Goal: Transaction & Acquisition: Purchase product/service

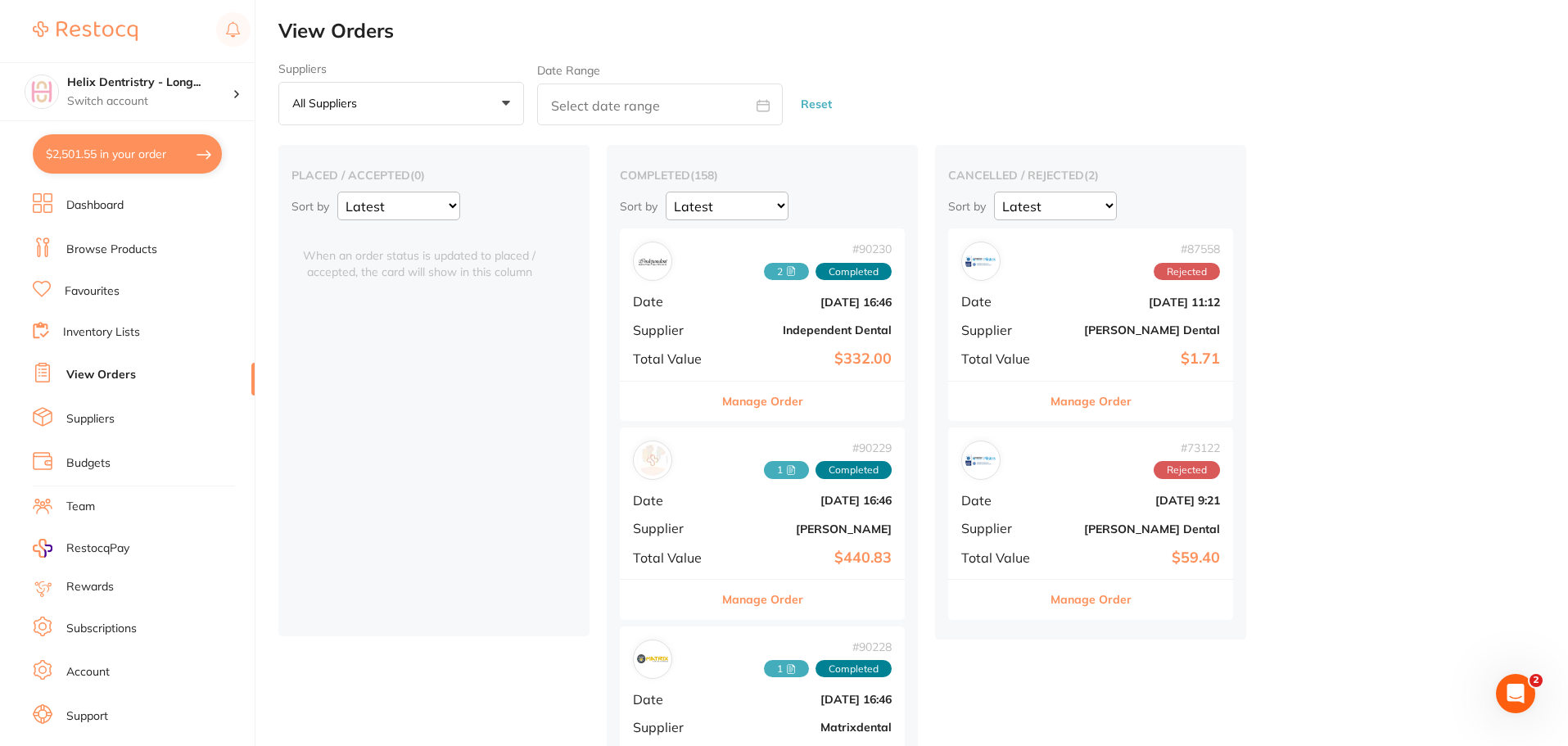
click at [162, 153] on button "$2,501.55 in your order" at bounding box center [127, 154] width 189 height 40
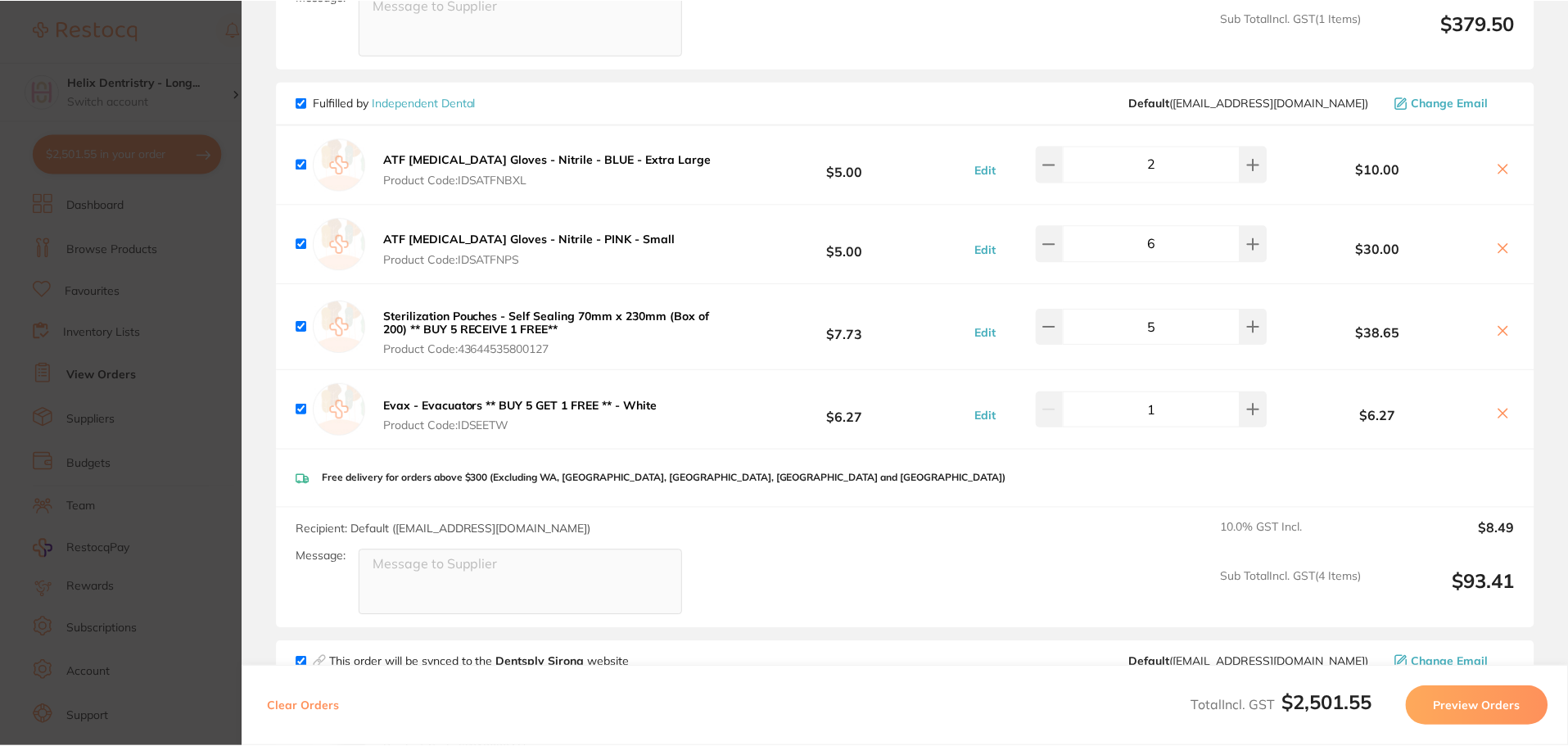
scroll to position [818, 0]
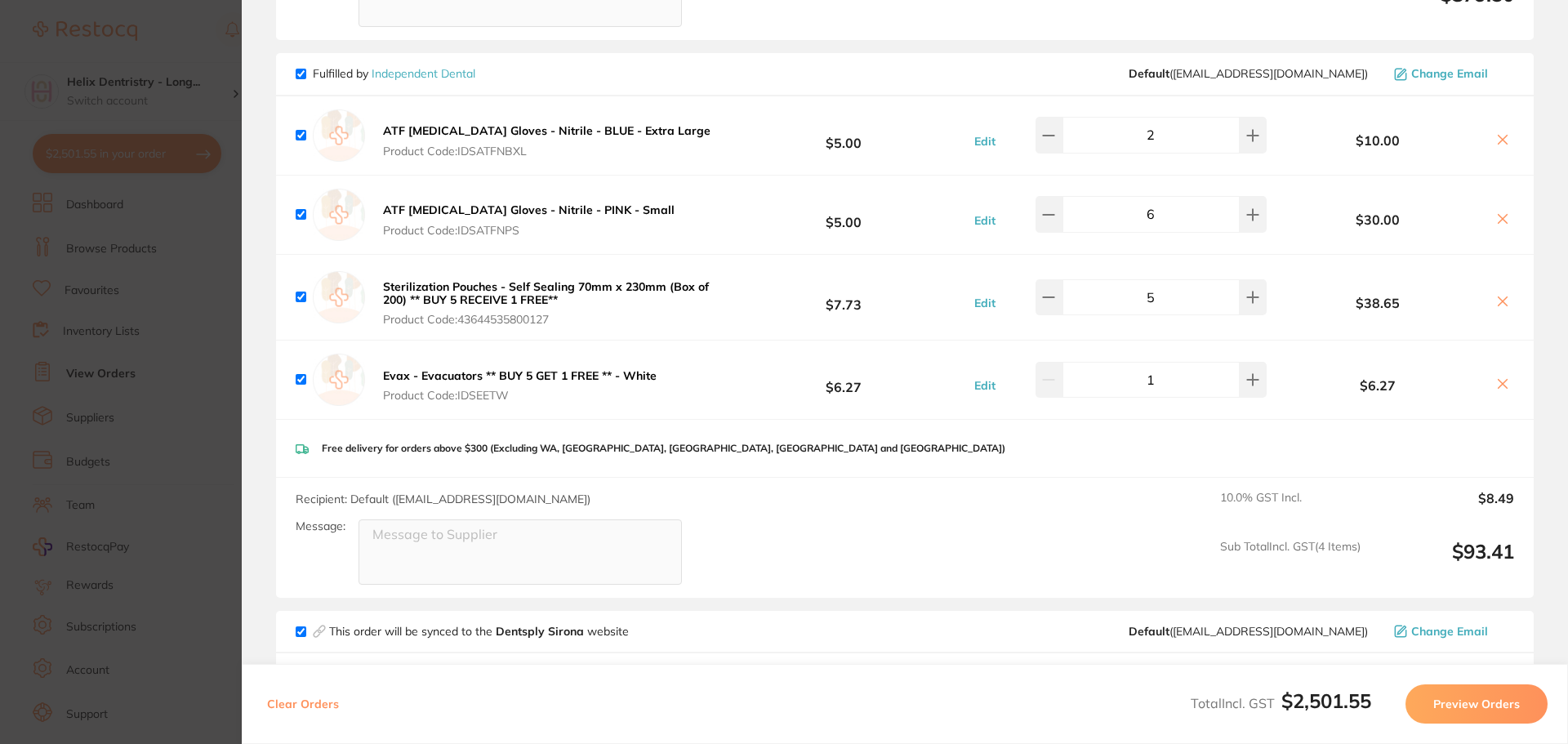
click at [162, 337] on section "Update RRP Set your pre negotiated price for this item. Item Agreed RRP (excl. …" at bounding box center [784, 372] width 1568 height 744
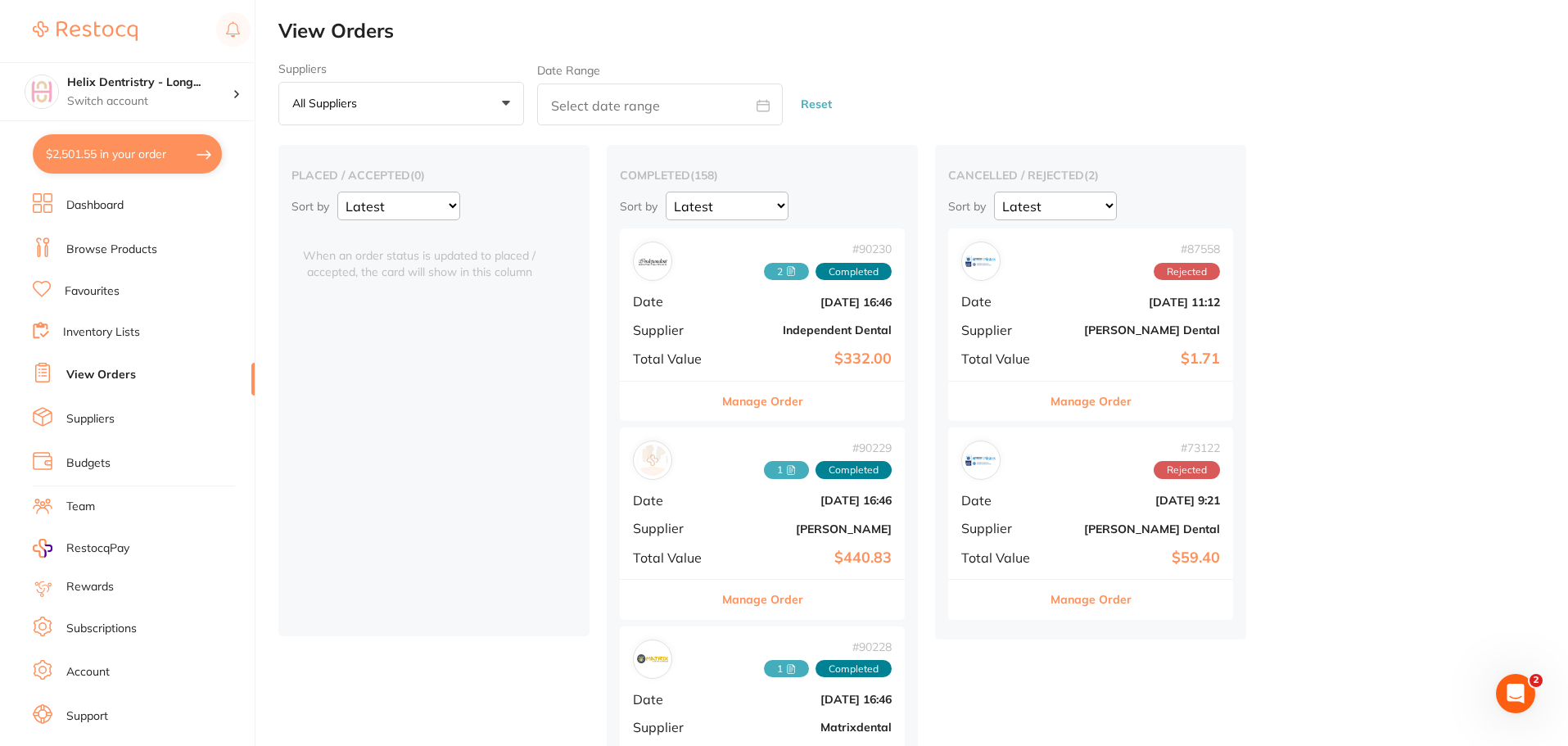
click at [112, 247] on link "Browse Products" at bounding box center [112, 249] width 91 height 16
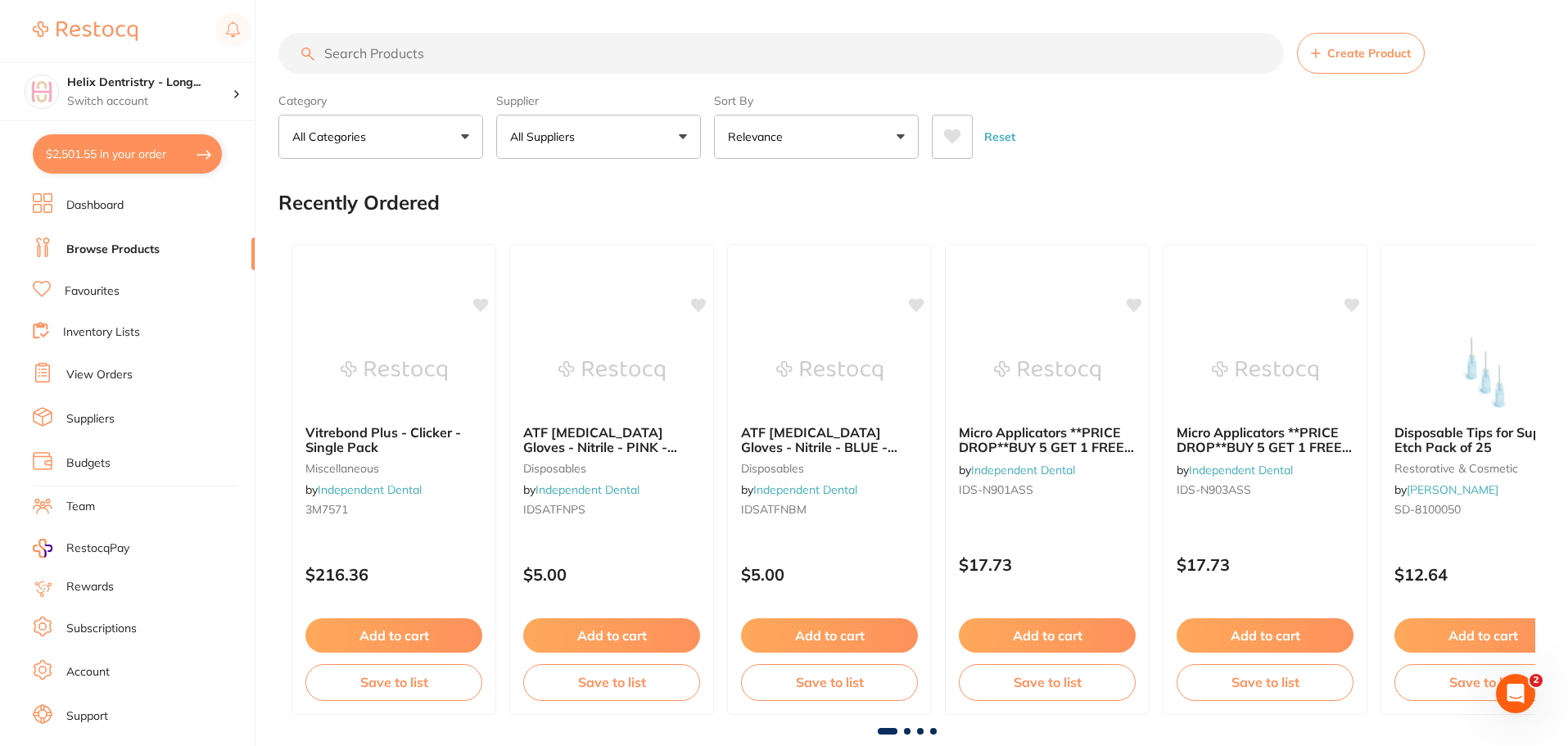
click at [480, 55] on input "search" at bounding box center [781, 53] width 1006 height 41
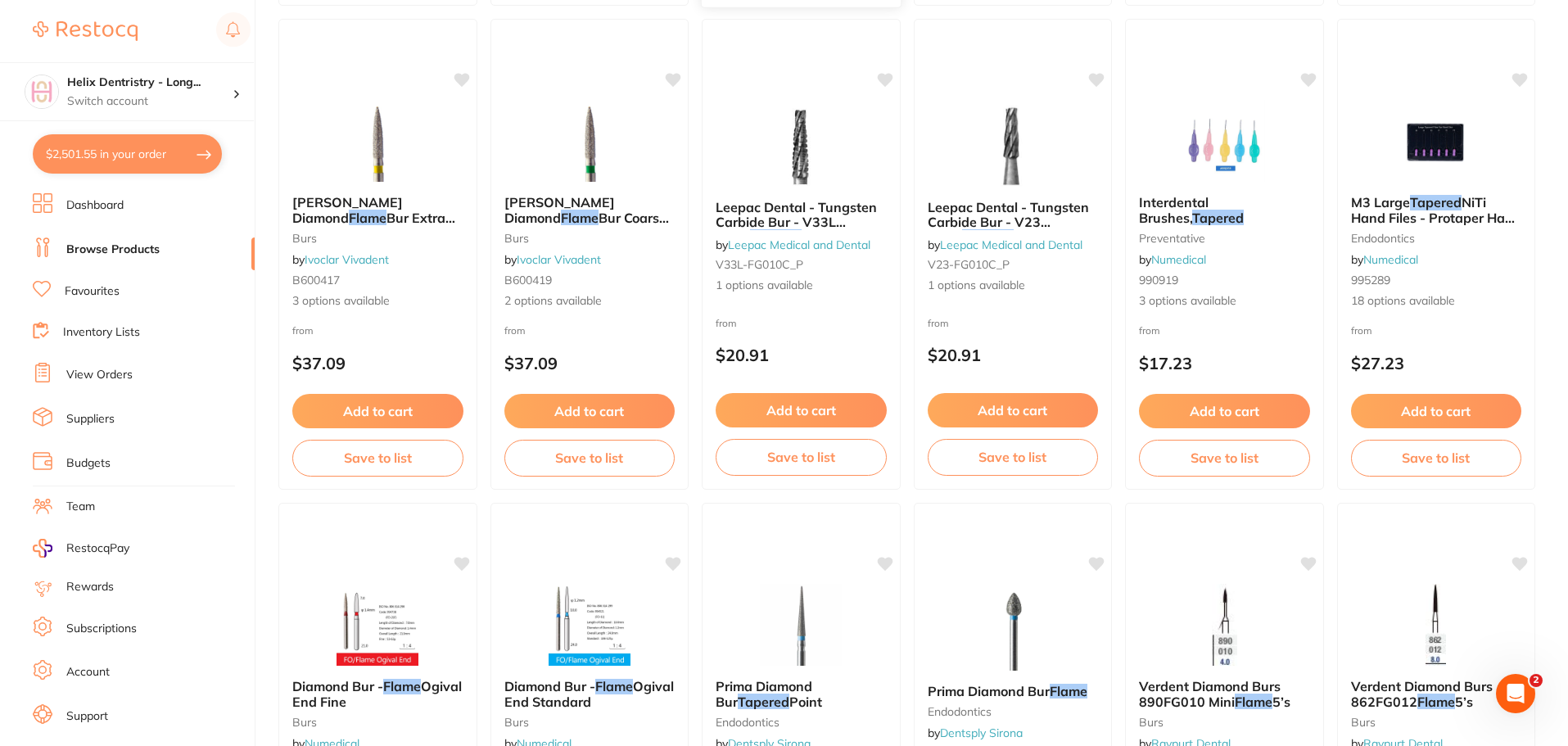
scroll to position [3602, 0]
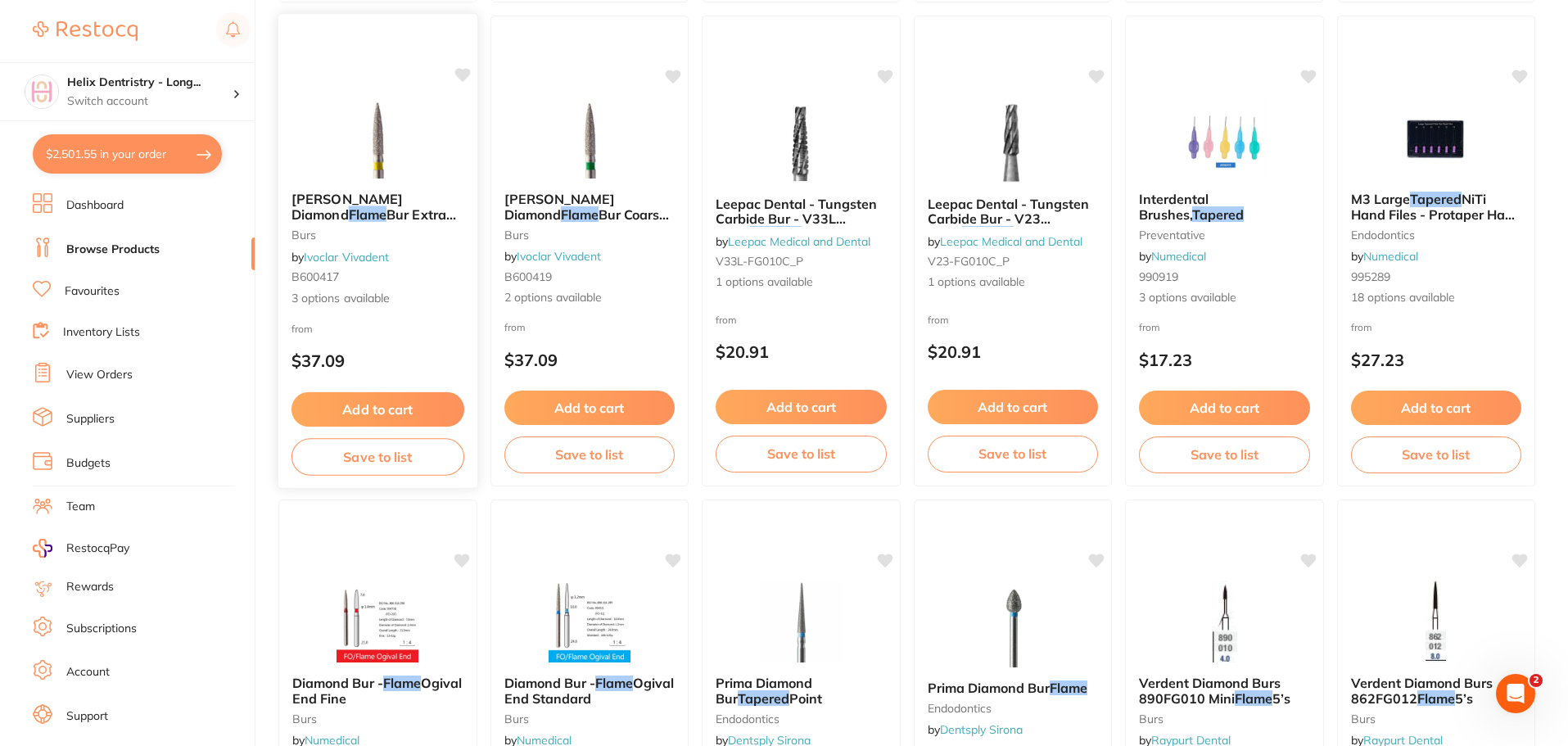
click at [370, 199] on span "[PERSON_NAME] Diamond" at bounding box center [347, 206] width 112 height 32
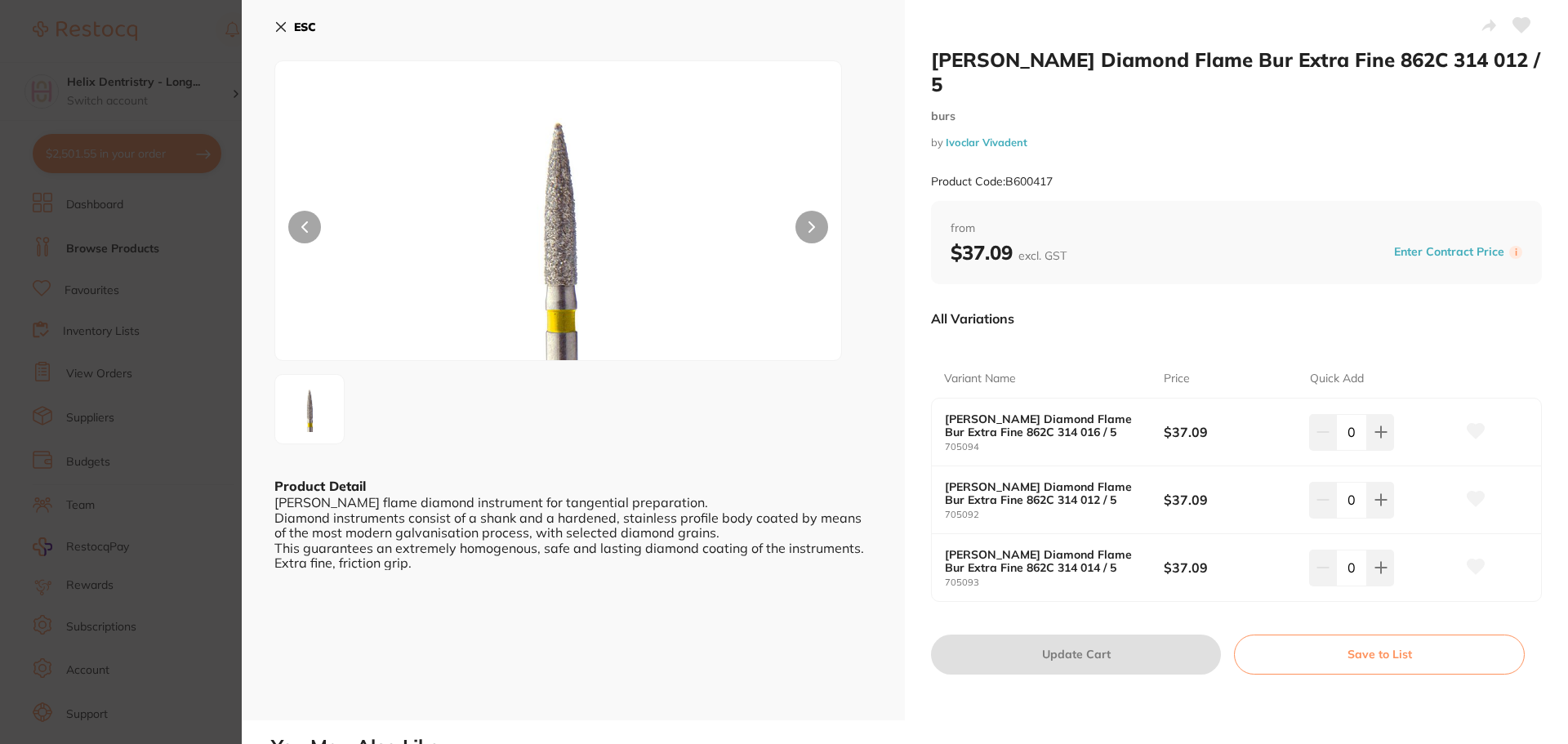
click at [145, 224] on section "[PERSON_NAME] Diamond Flame Bur Extra Fine 862C 314 012 / 5 burs by Ivoclar Viv…" at bounding box center [784, 372] width 1568 height 744
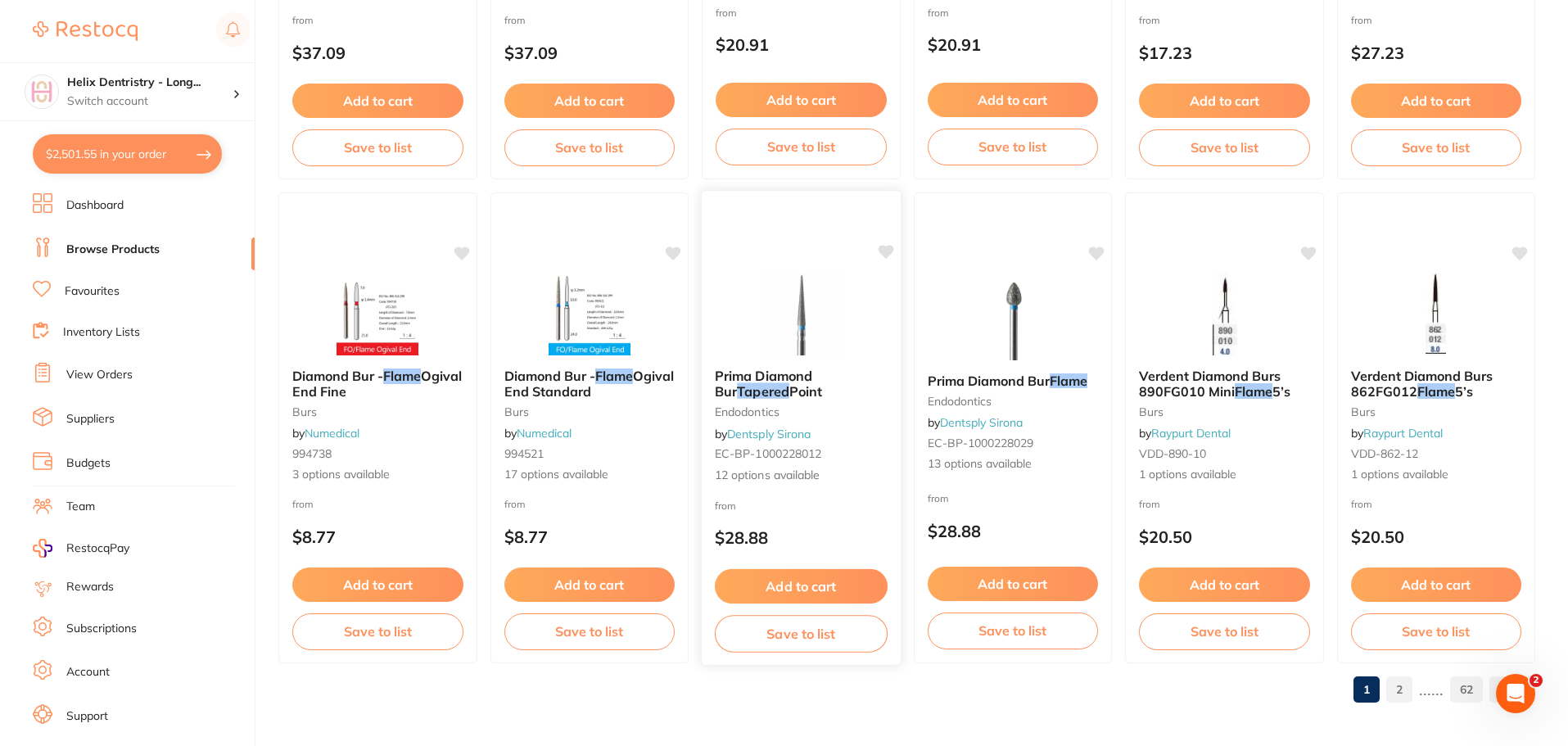
scroll to position [3911, 0]
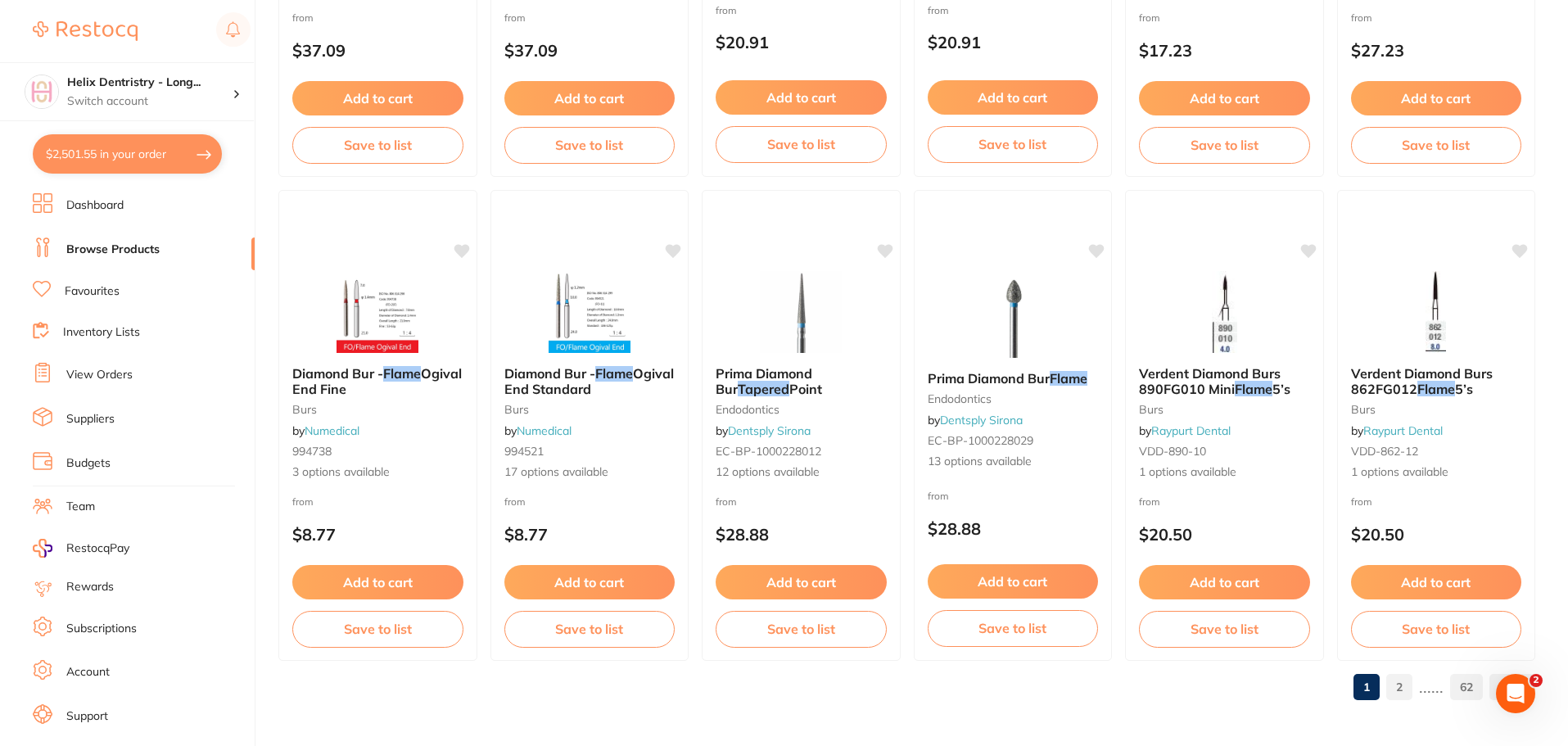
click at [1409, 686] on link "2" at bounding box center [1400, 687] width 26 height 33
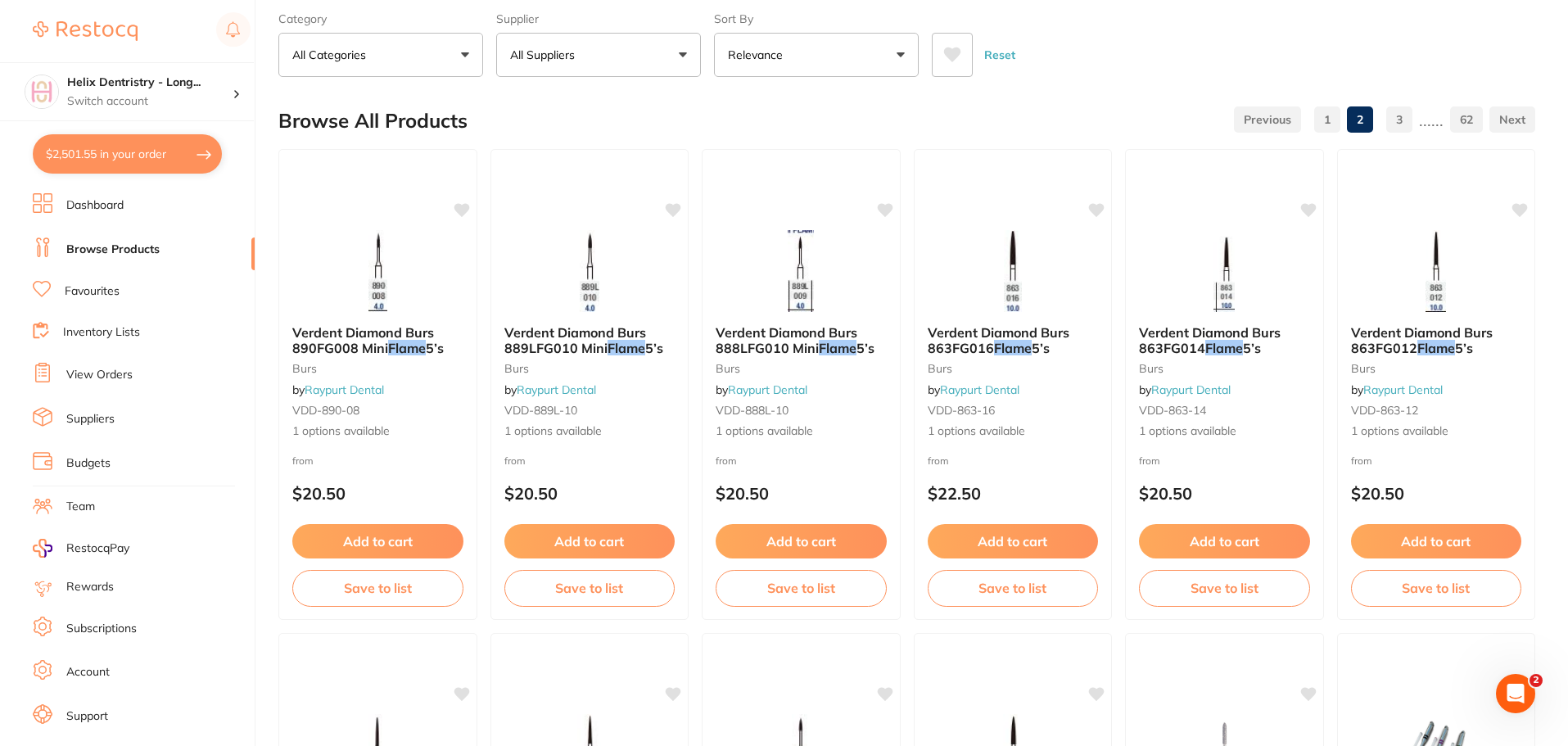
scroll to position [0, 0]
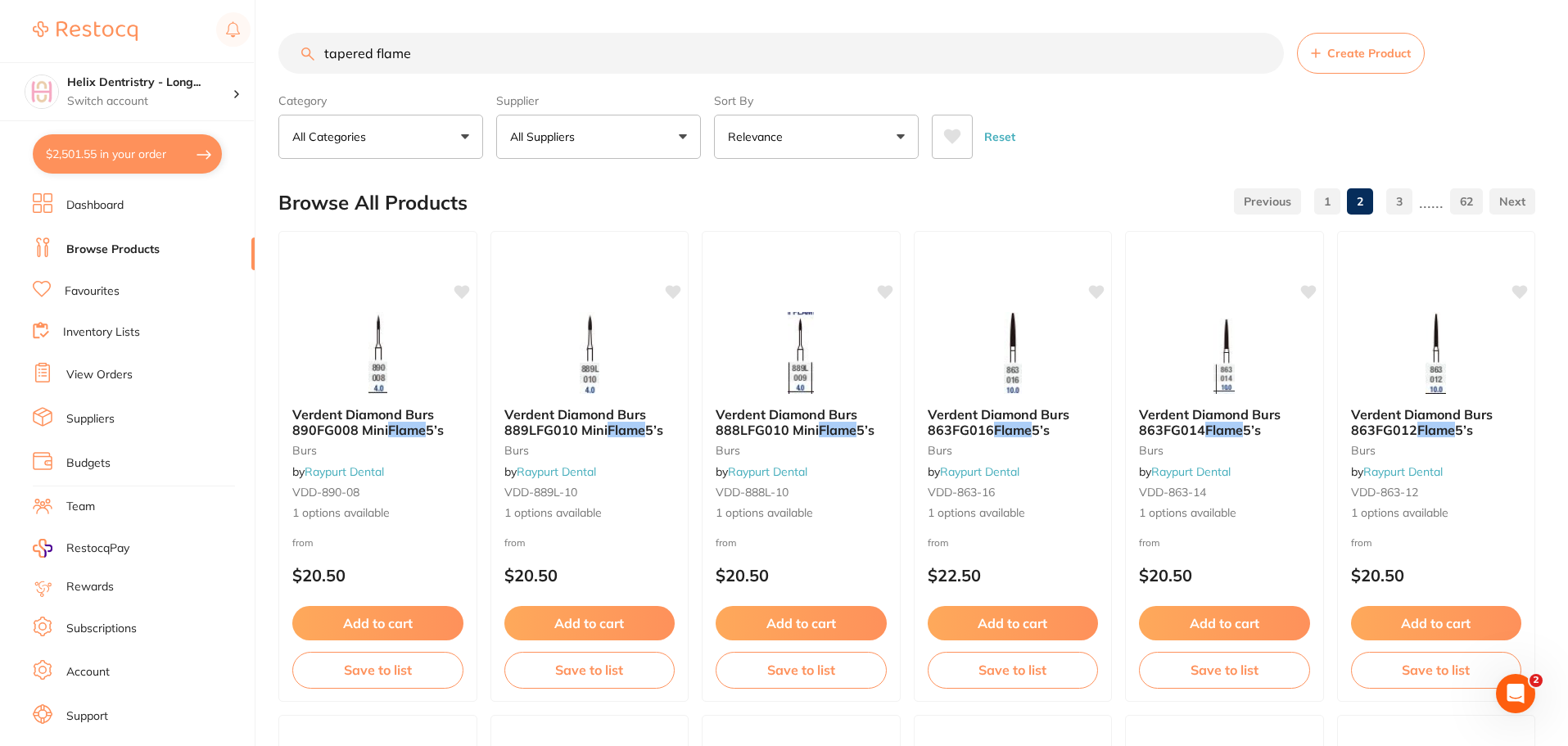
click at [424, 51] on input "tapered flame" at bounding box center [781, 53] width 1006 height 41
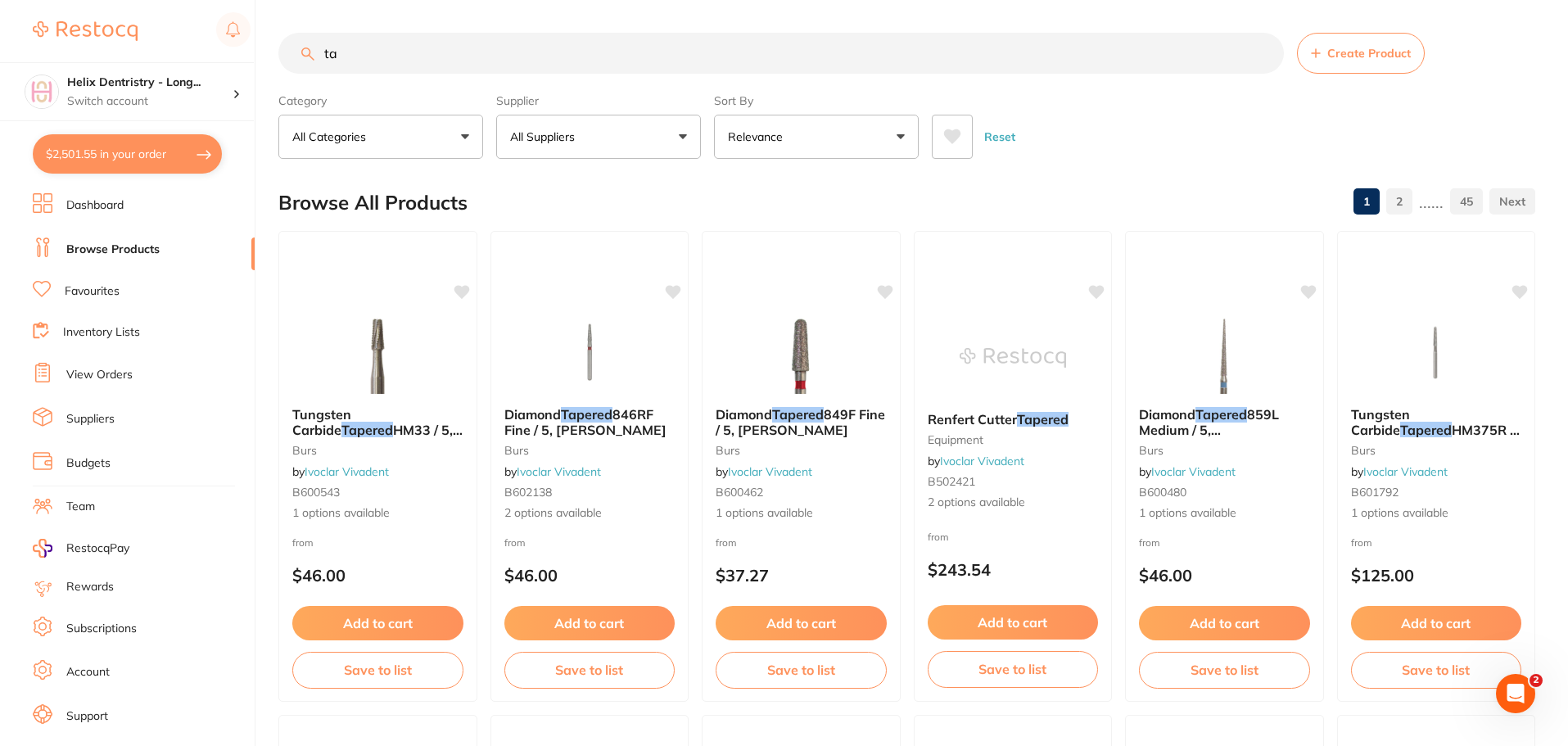
type input "t"
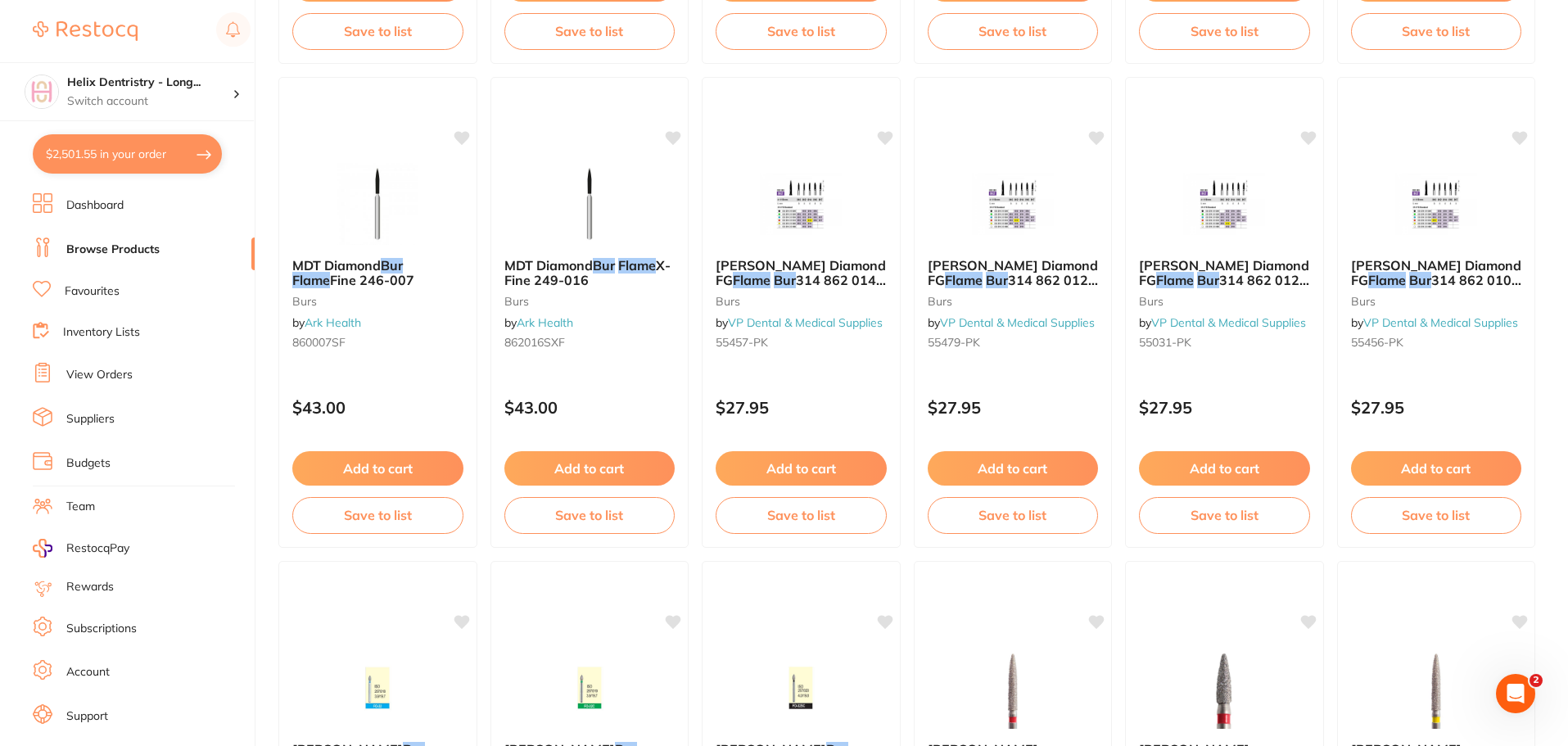
scroll to position [1883, 0]
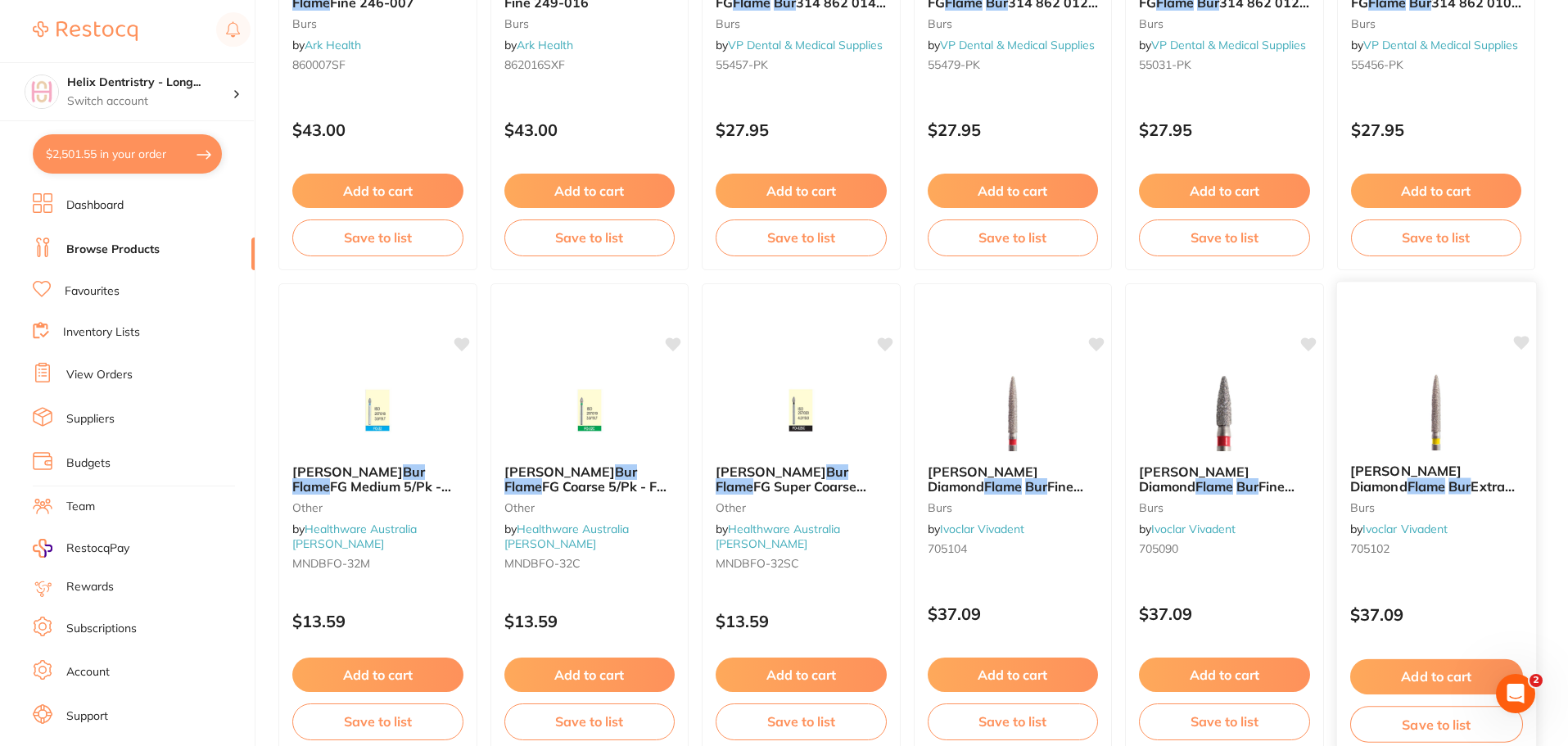
type input "flame bur"
click at [1447, 470] on span "[PERSON_NAME] Diamond" at bounding box center [1406, 478] width 112 height 32
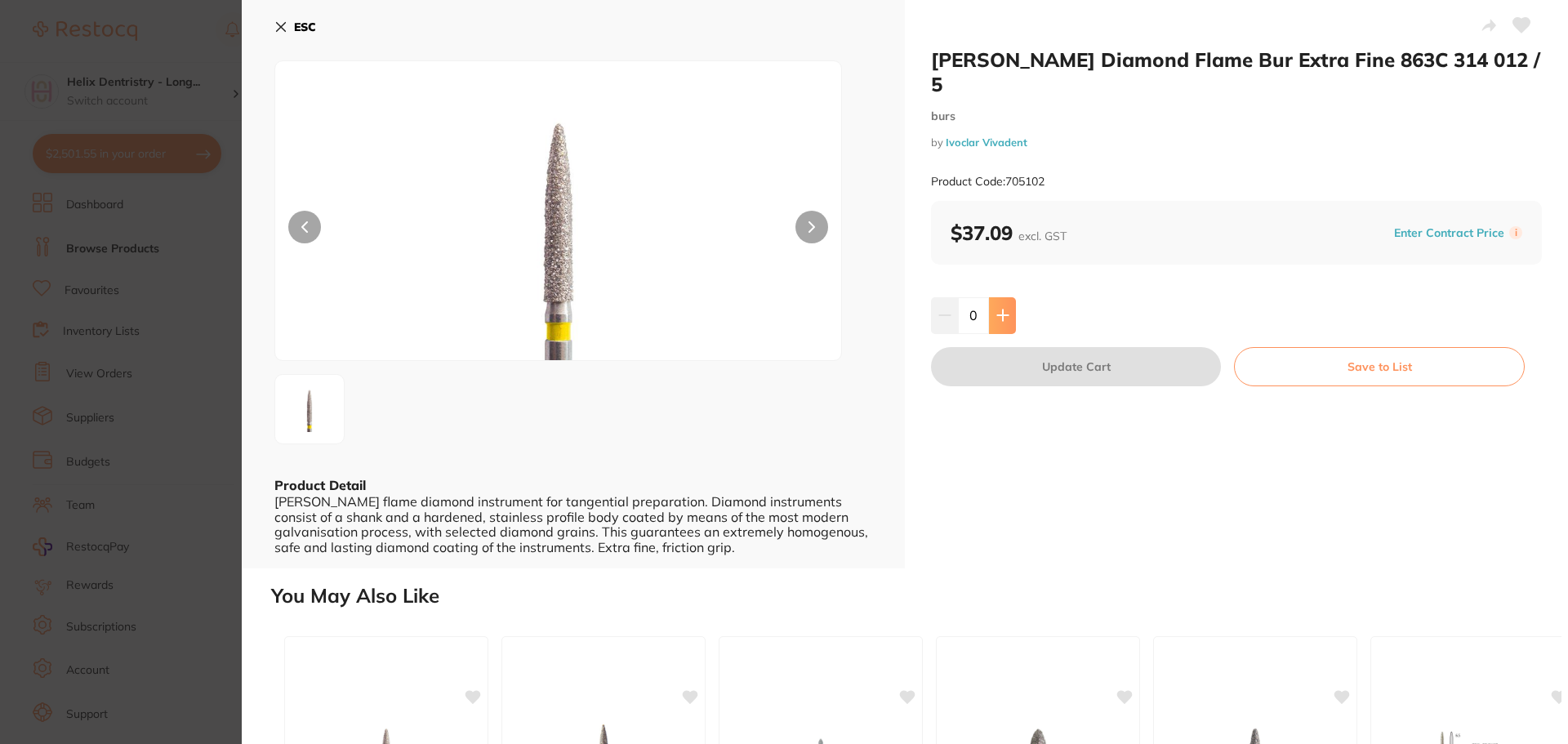
click at [1009, 297] on button at bounding box center [1001, 315] width 27 height 36
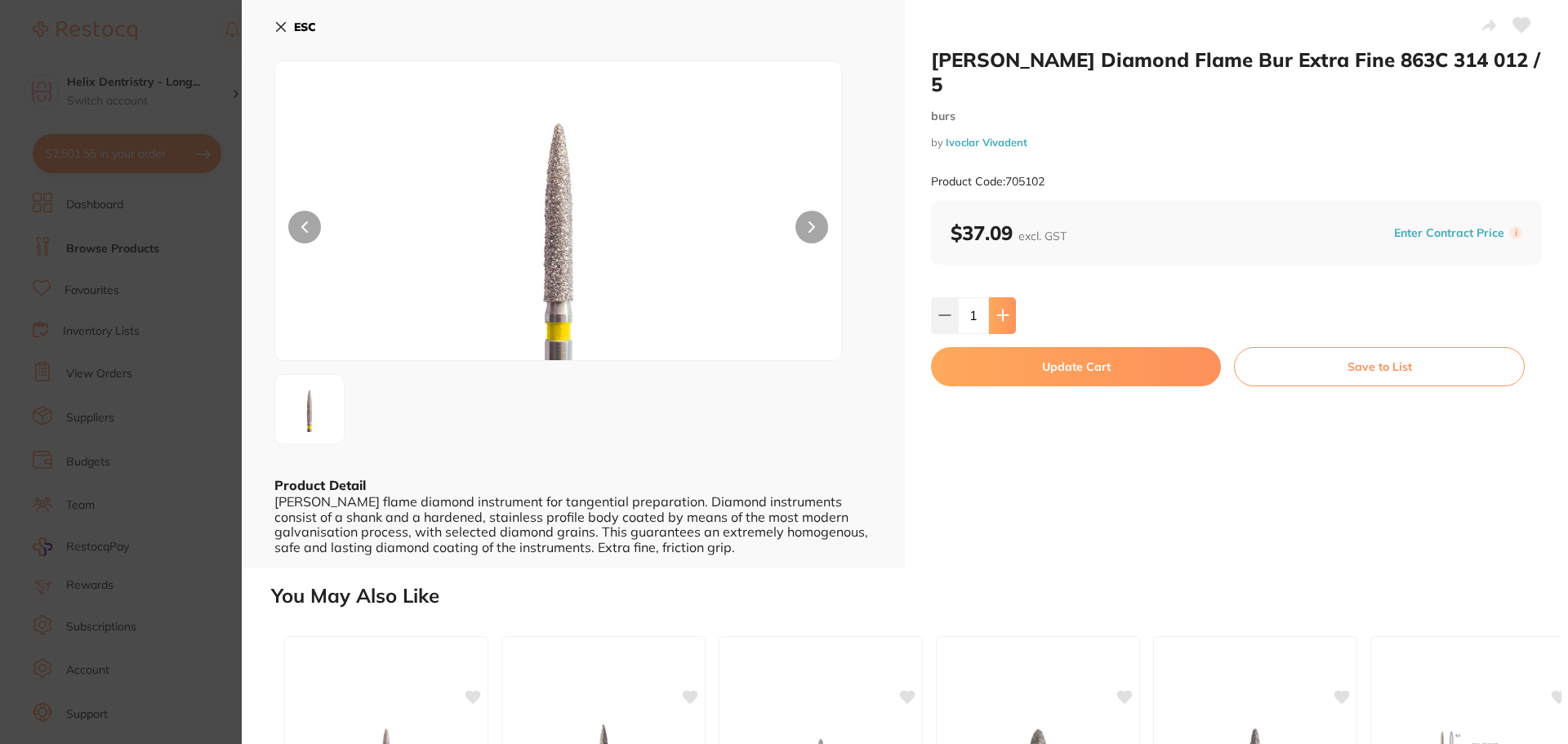
type input "1"
click at [1010, 347] on button "Update Cart" at bounding box center [1076, 367] width 290 height 39
checkbox input "false"
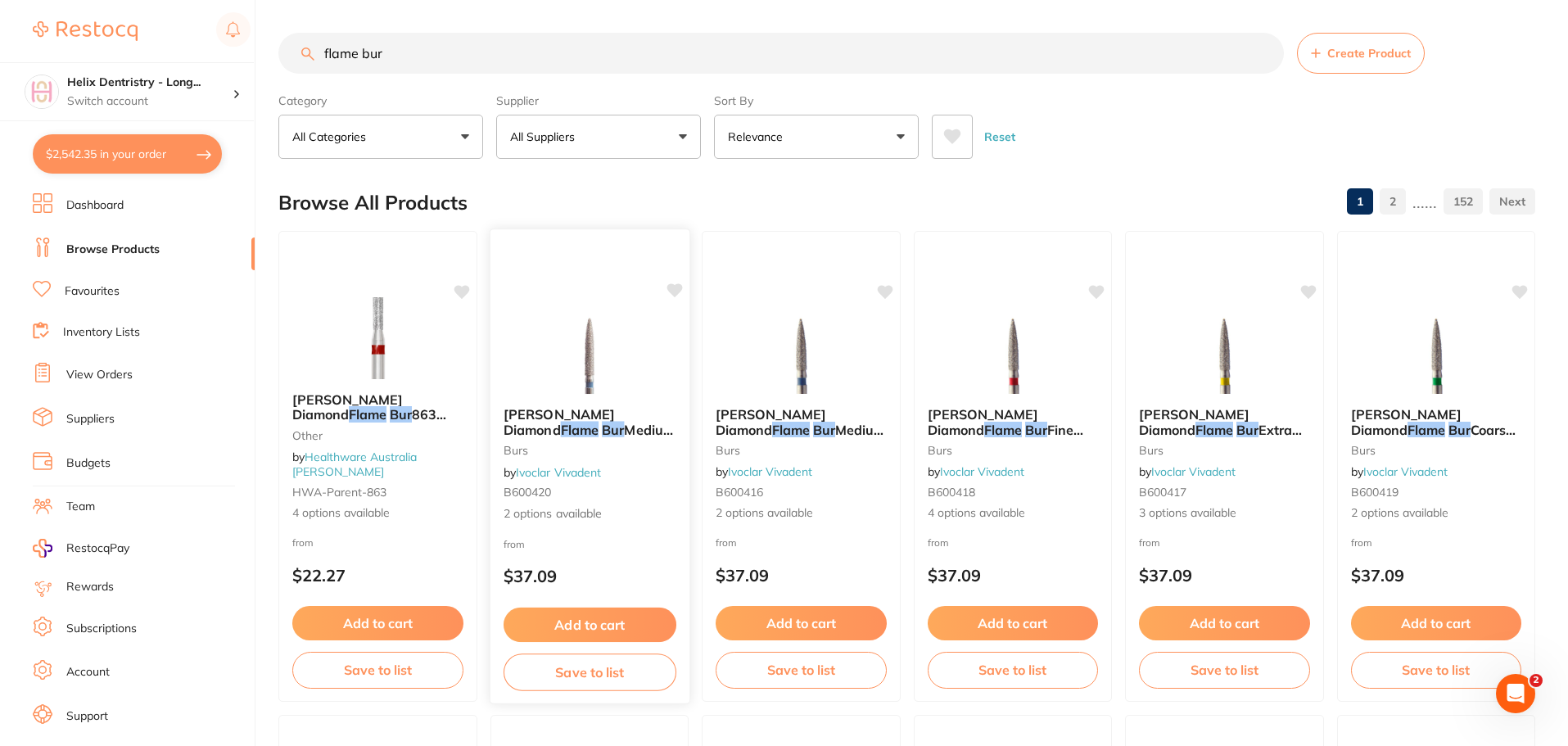
click at [591, 436] on span "Medium 863 314 012 / 5" at bounding box center [588, 437] width 171 height 32
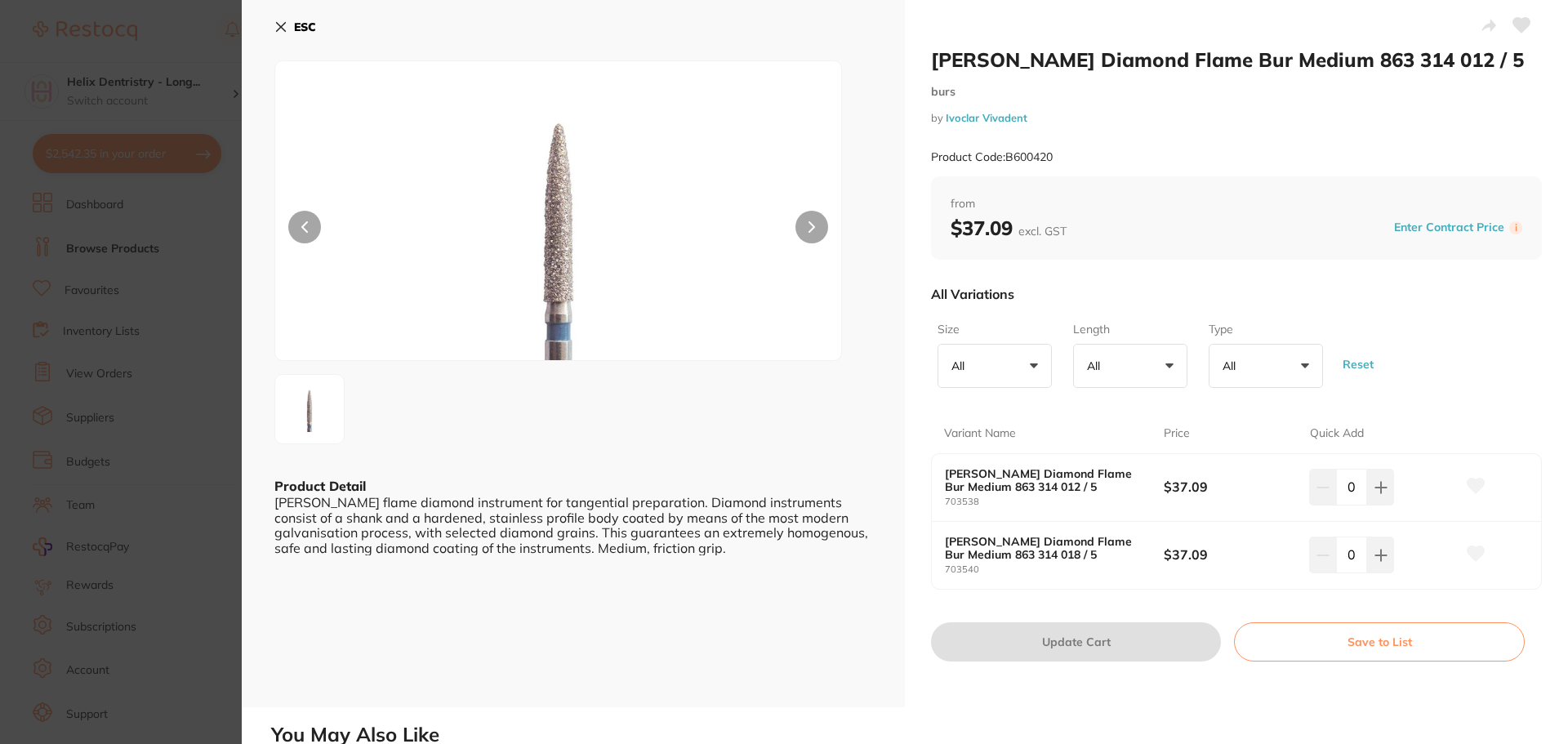
click at [162, 401] on section "[PERSON_NAME] Diamond Flame Bur Medium 863 314 012 / 5 burs by Ivoclar Vivadent…" at bounding box center [784, 372] width 1568 height 744
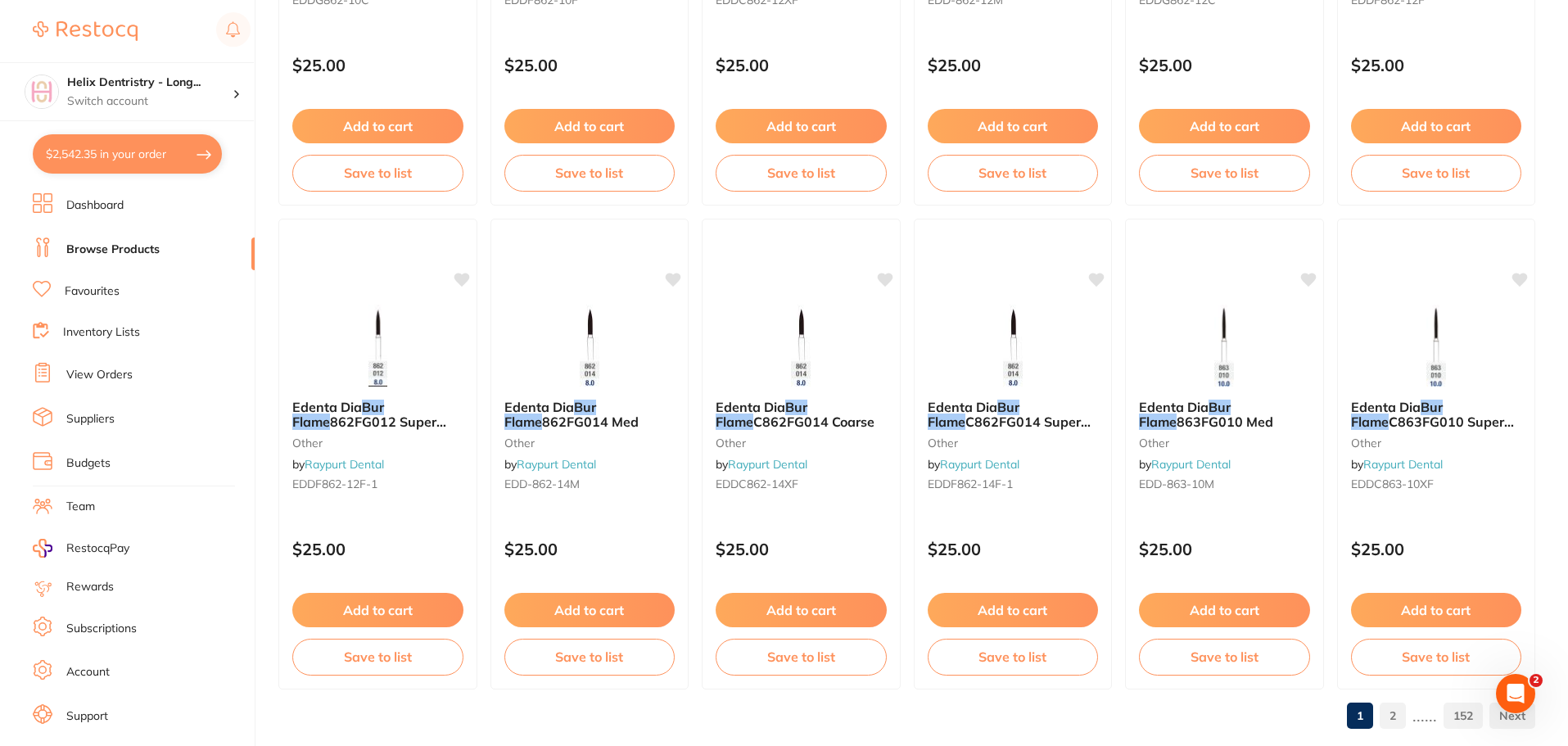
scroll to position [3911, 0]
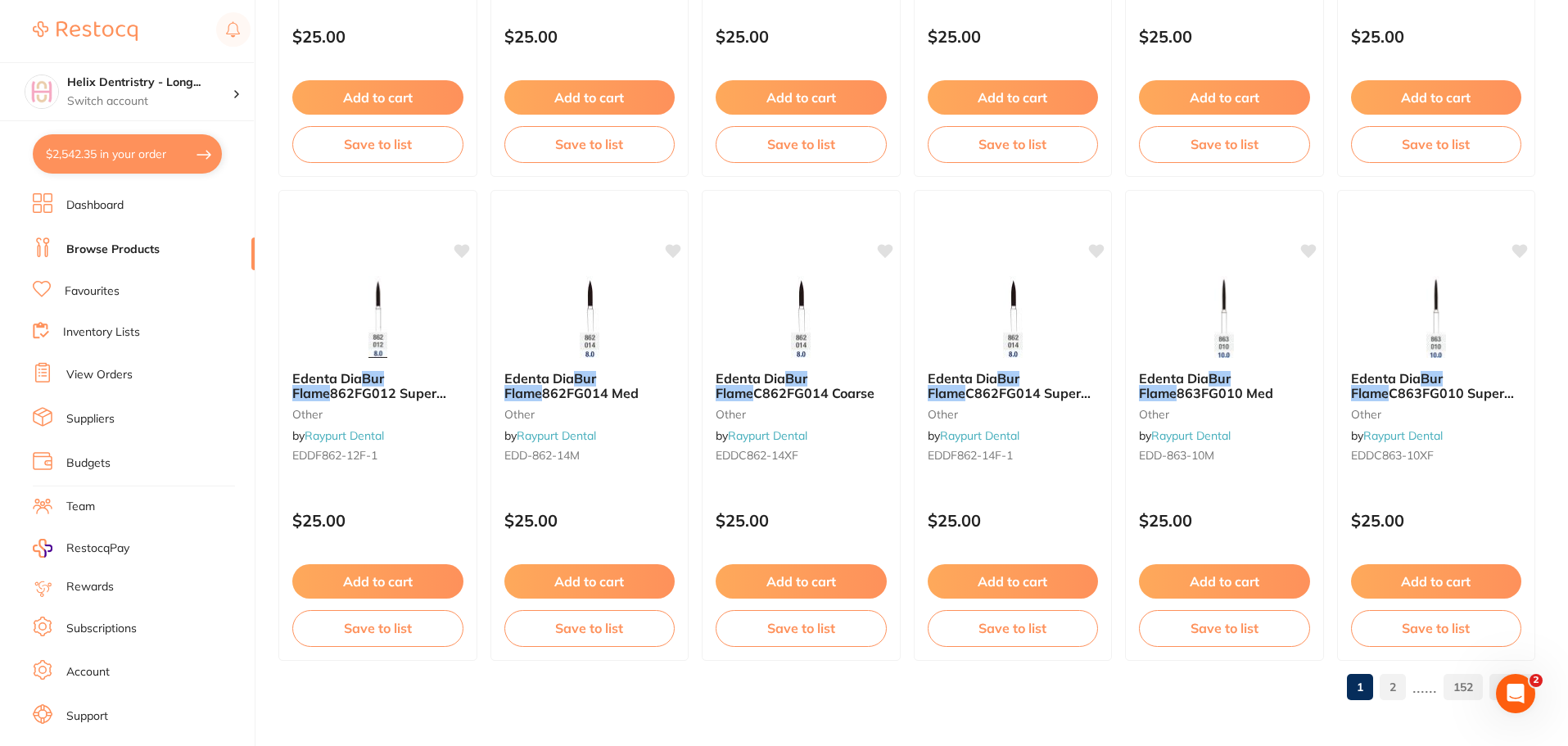
click at [1400, 676] on link "2" at bounding box center [1393, 687] width 26 height 33
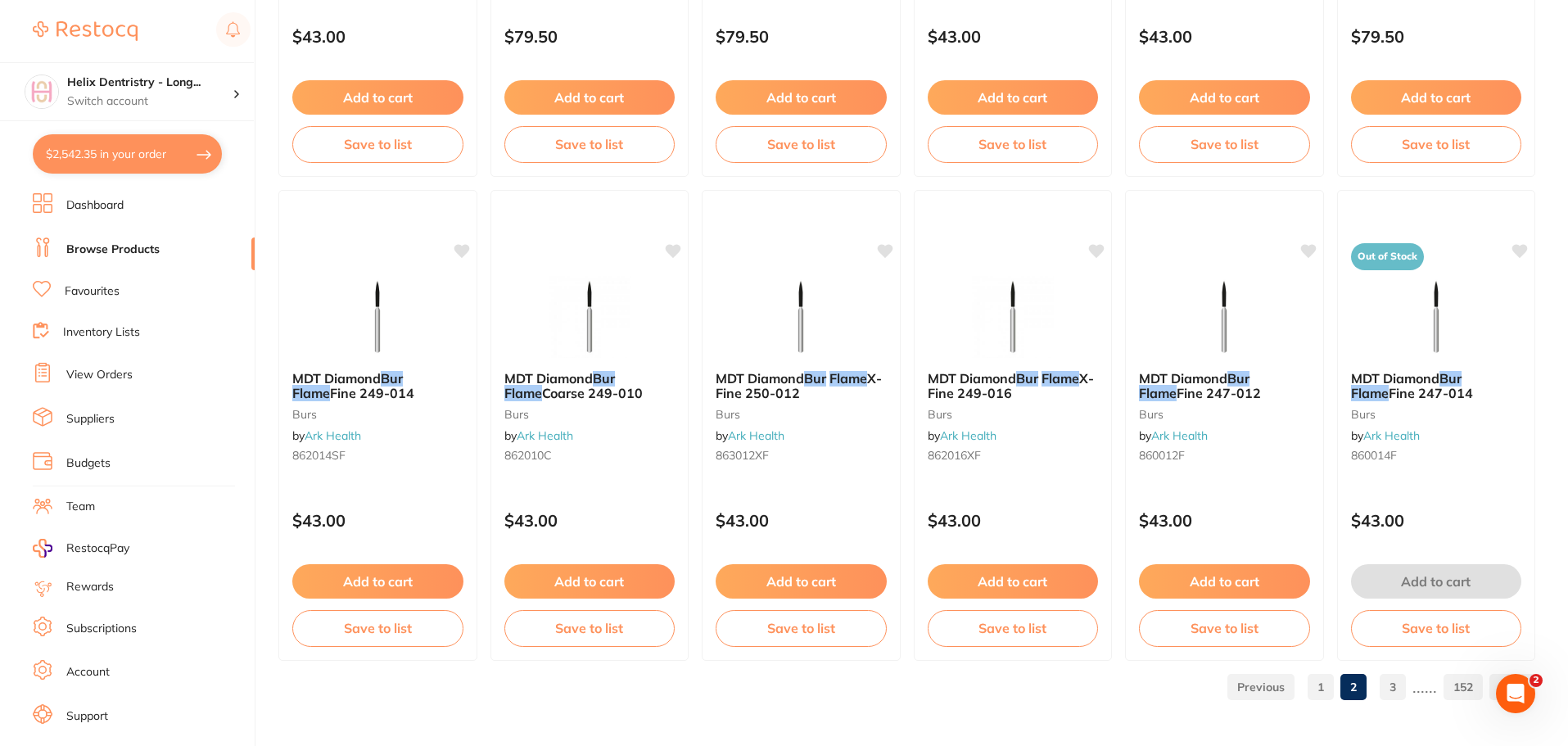
click at [1394, 688] on link "3" at bounding box center [1393, 687] width 26 height 33
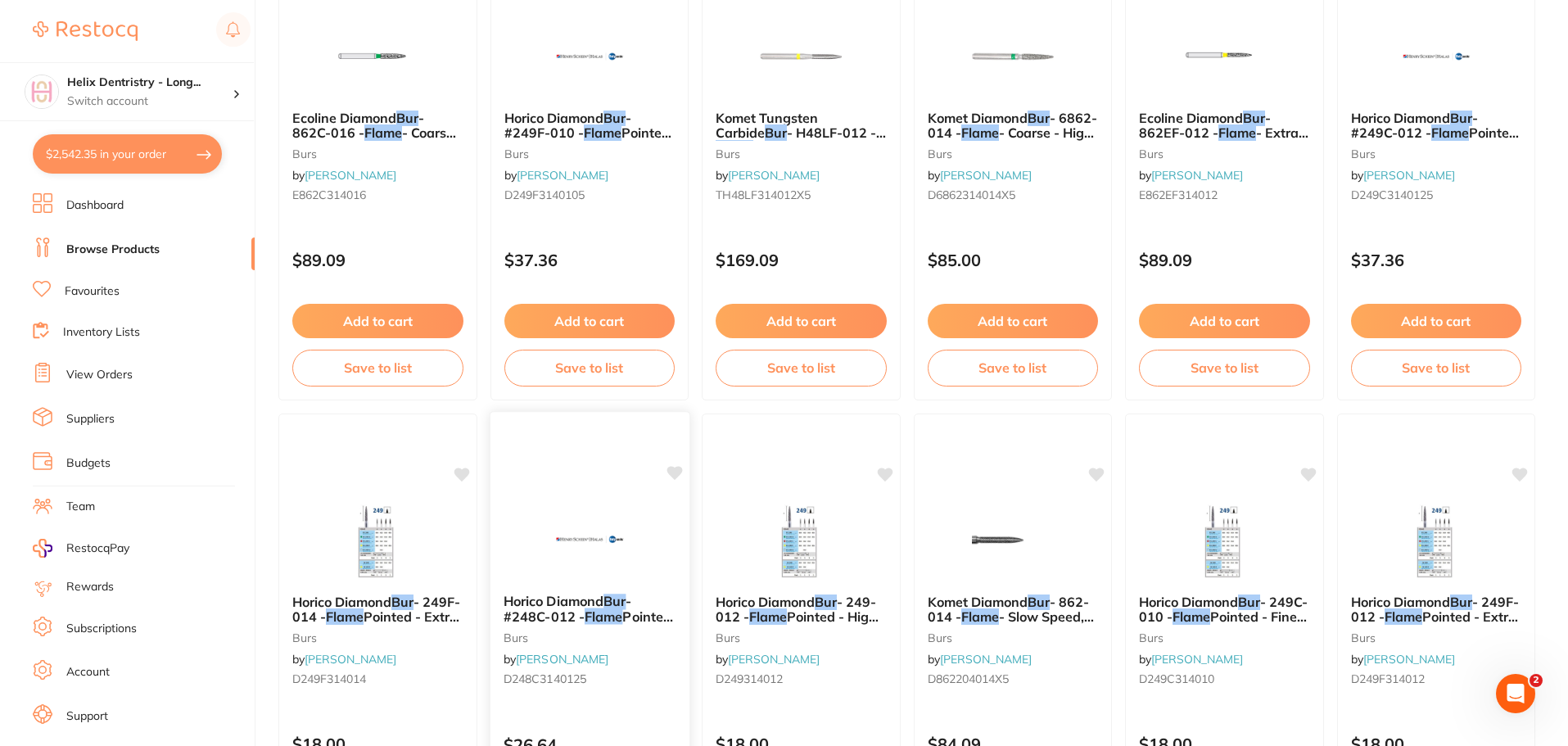
scroll to position [2783, 0]
